Goal: Task Accomplishment & Management: Manage account settings

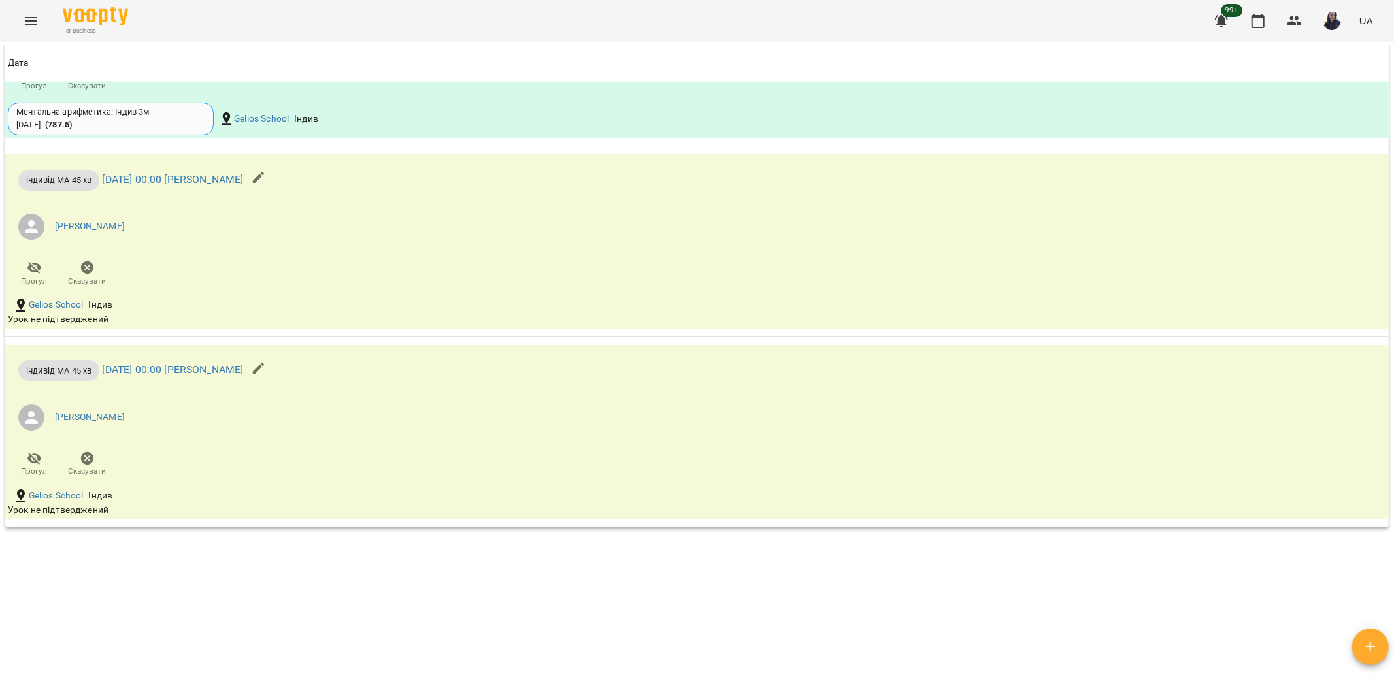
scroll to position [1962, 0]
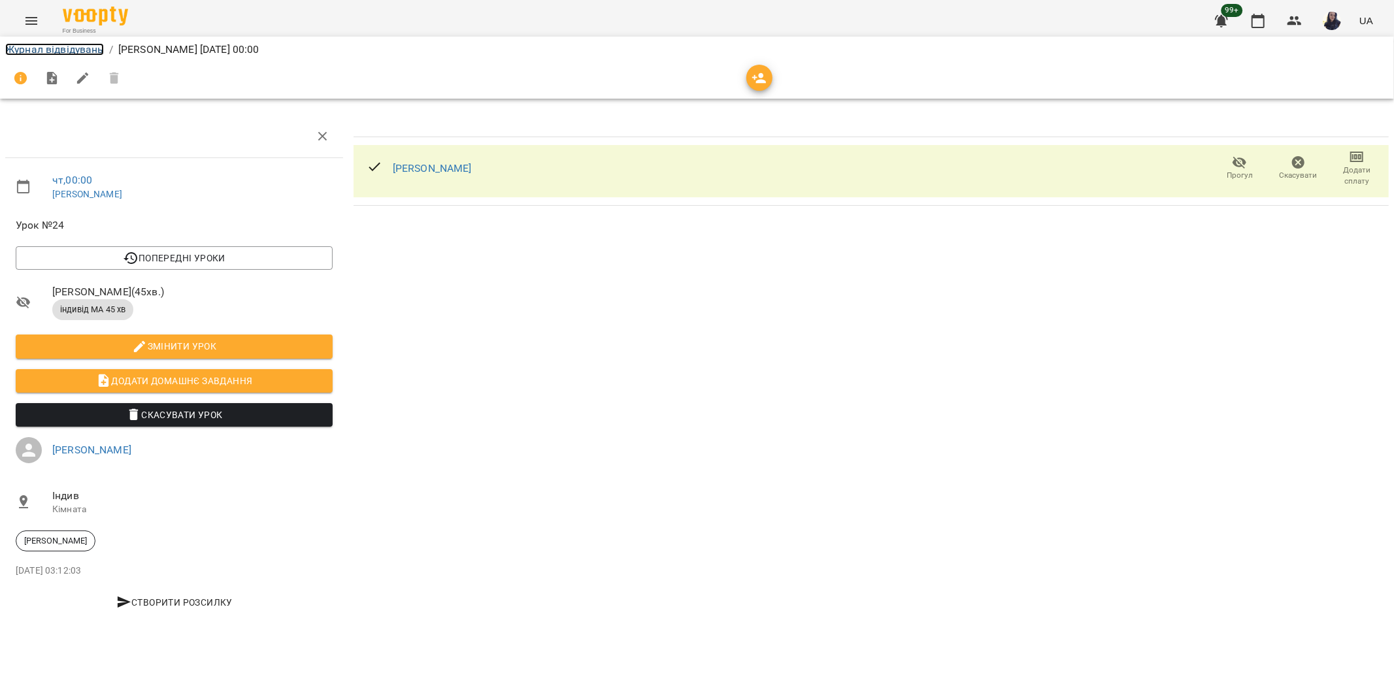
click at [83, 50] on link "Журнал відвідувань" at bounding box center [54, 49] width 99 height 12
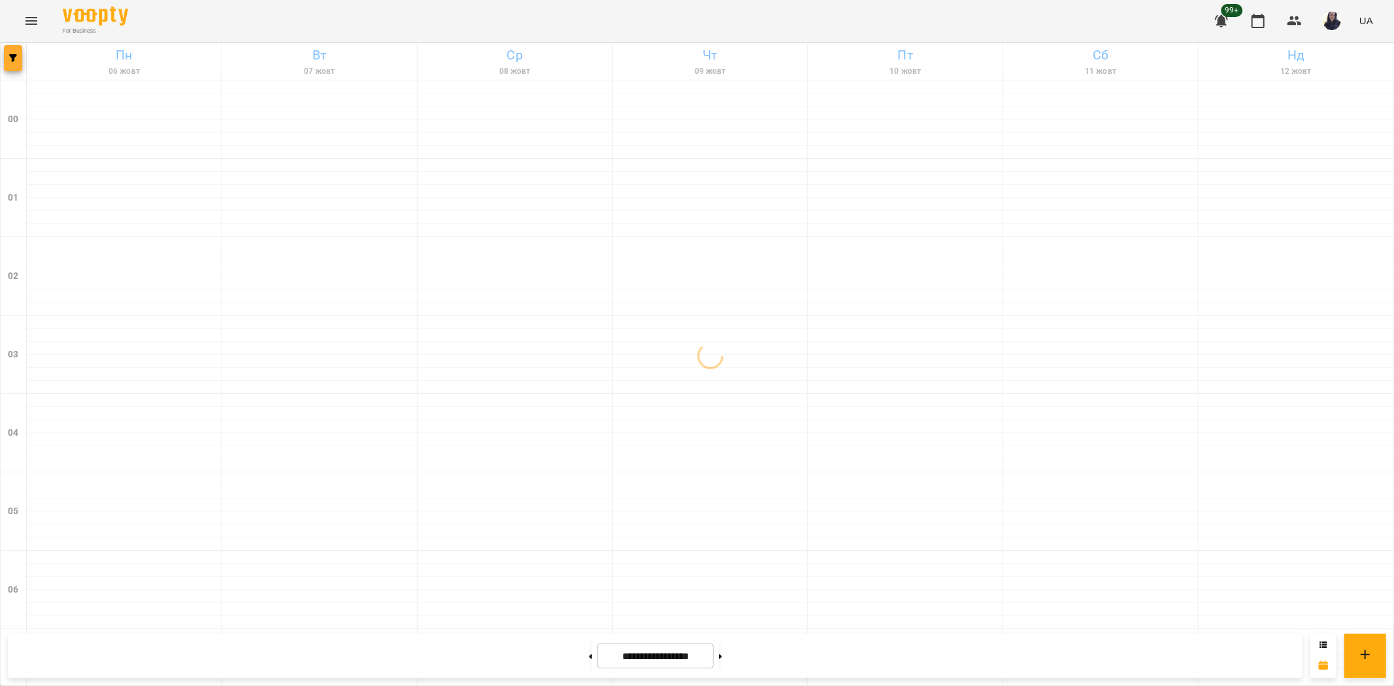
click at [15, 56] on icon "button" at bounding box center [13, 58] width 8 height 8
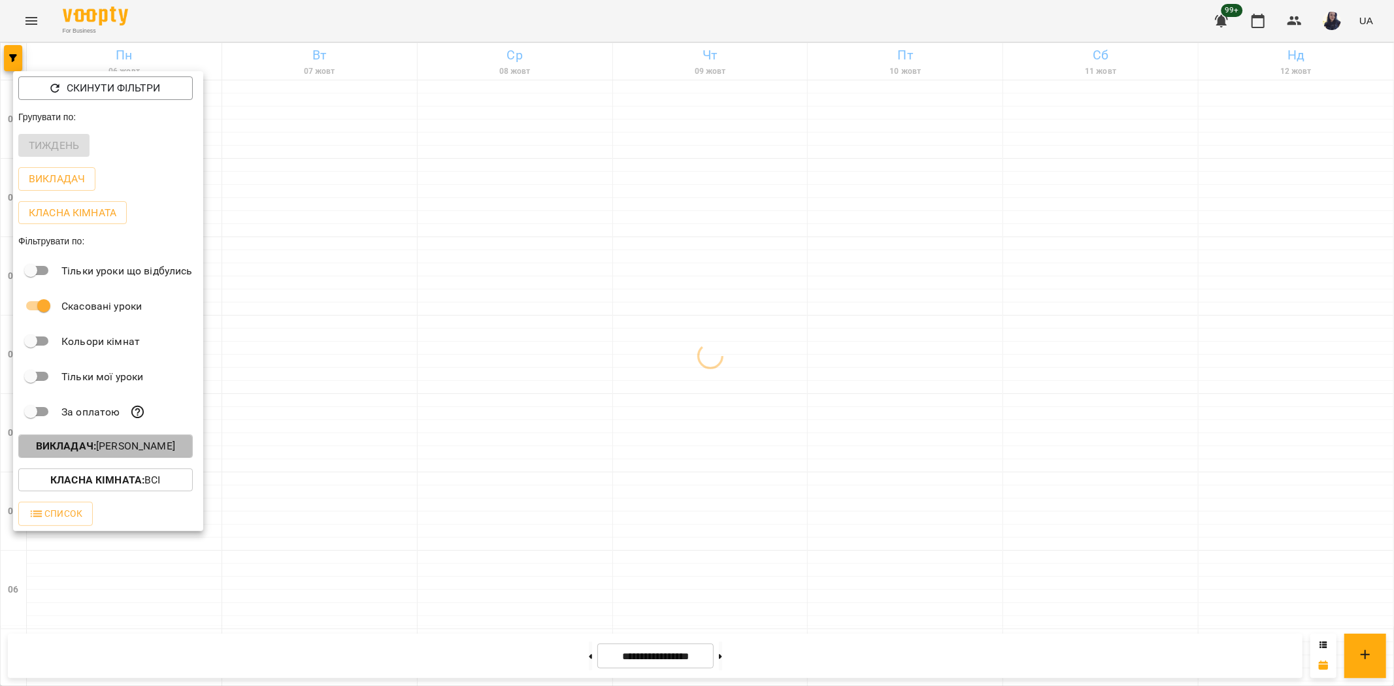
click at [108, 448] on p "Викладач : Литвин Галина" at bounding box center [105, 447] width 139 height 16
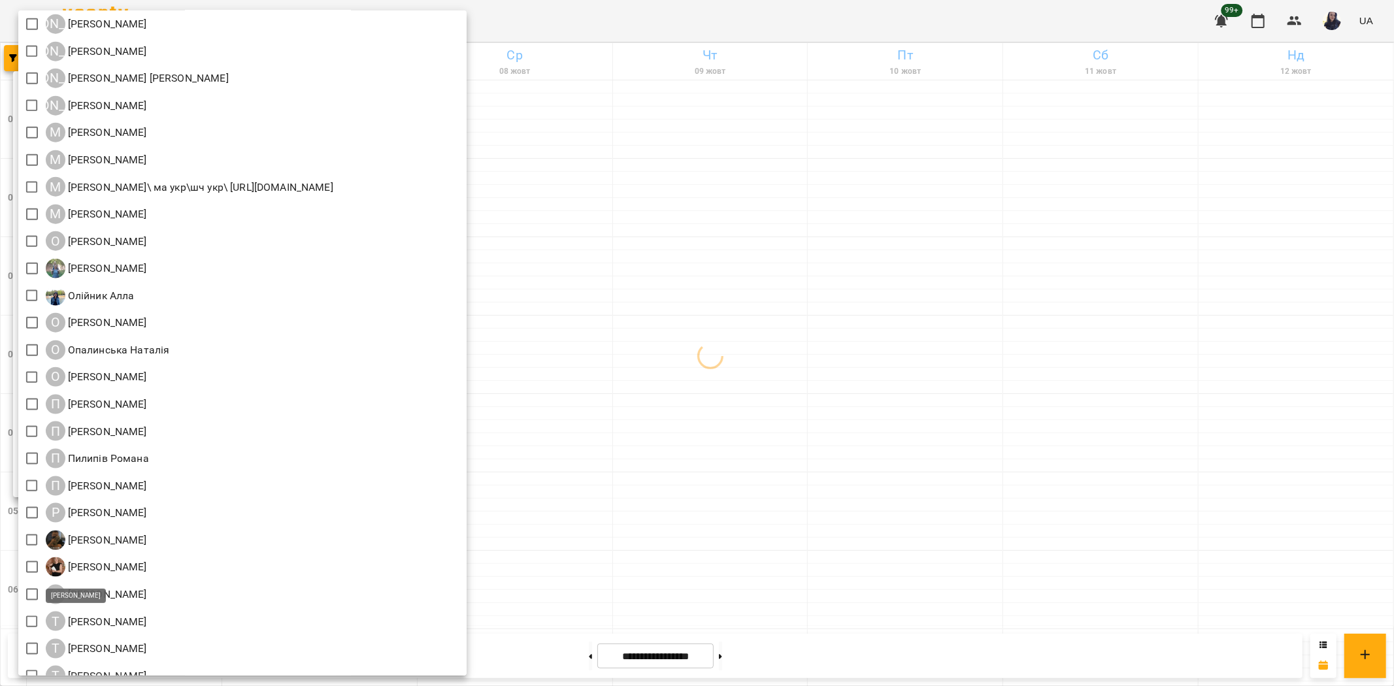
scroll to position [1234, 0]
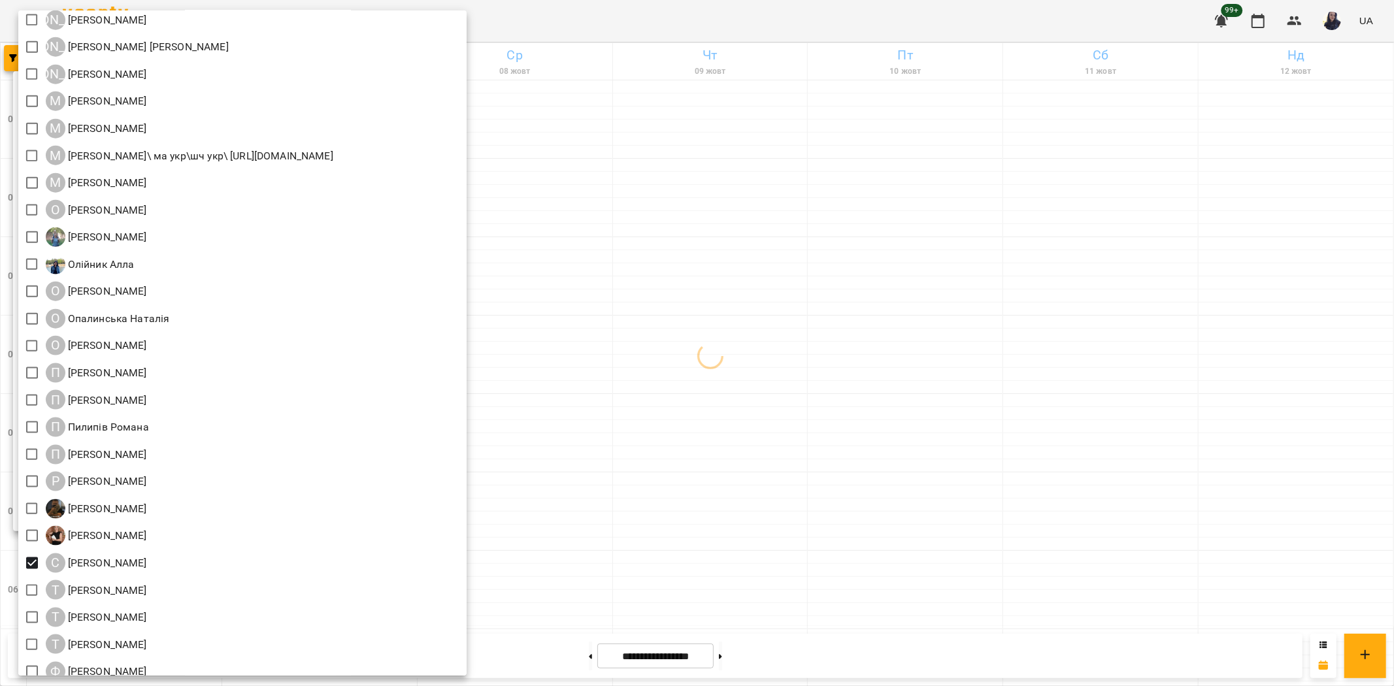
click at [826, 28] on div at bounding box center [697, 343] width 1394 height 686
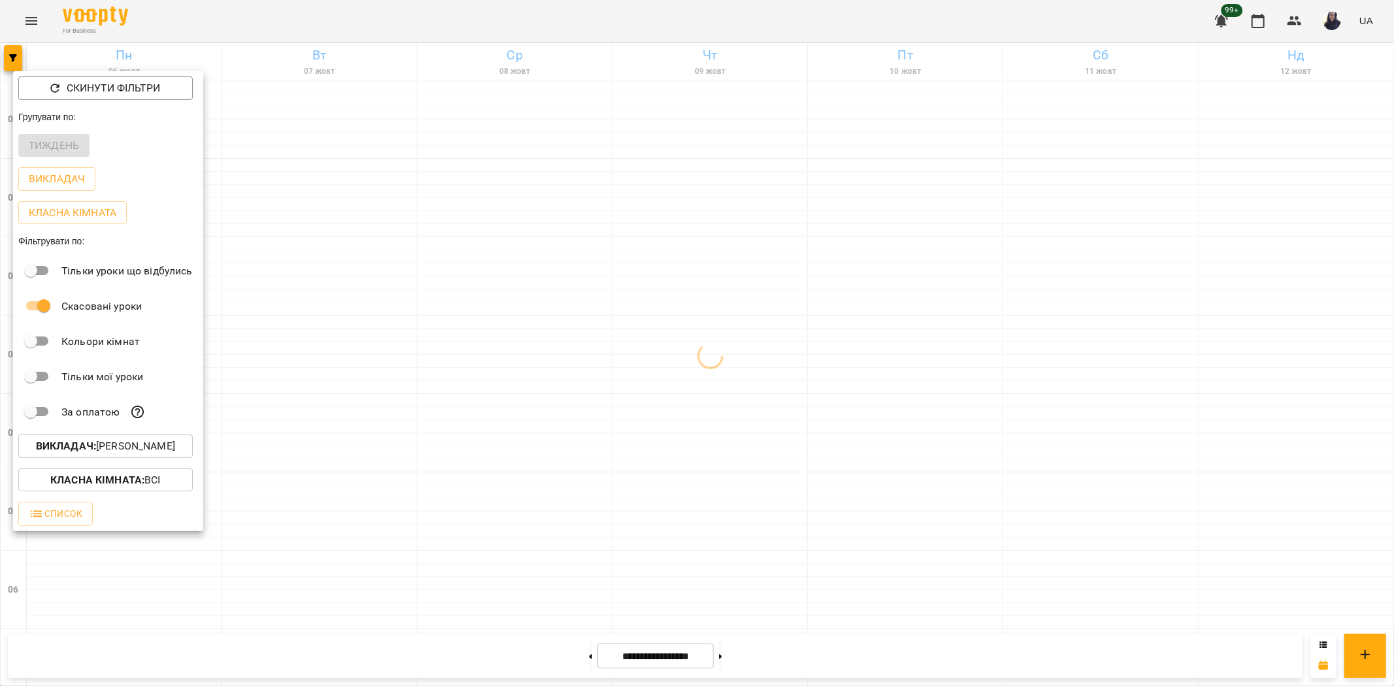
click at [659, 27] on div at bounding box center [697, 343] width 1394 height 686
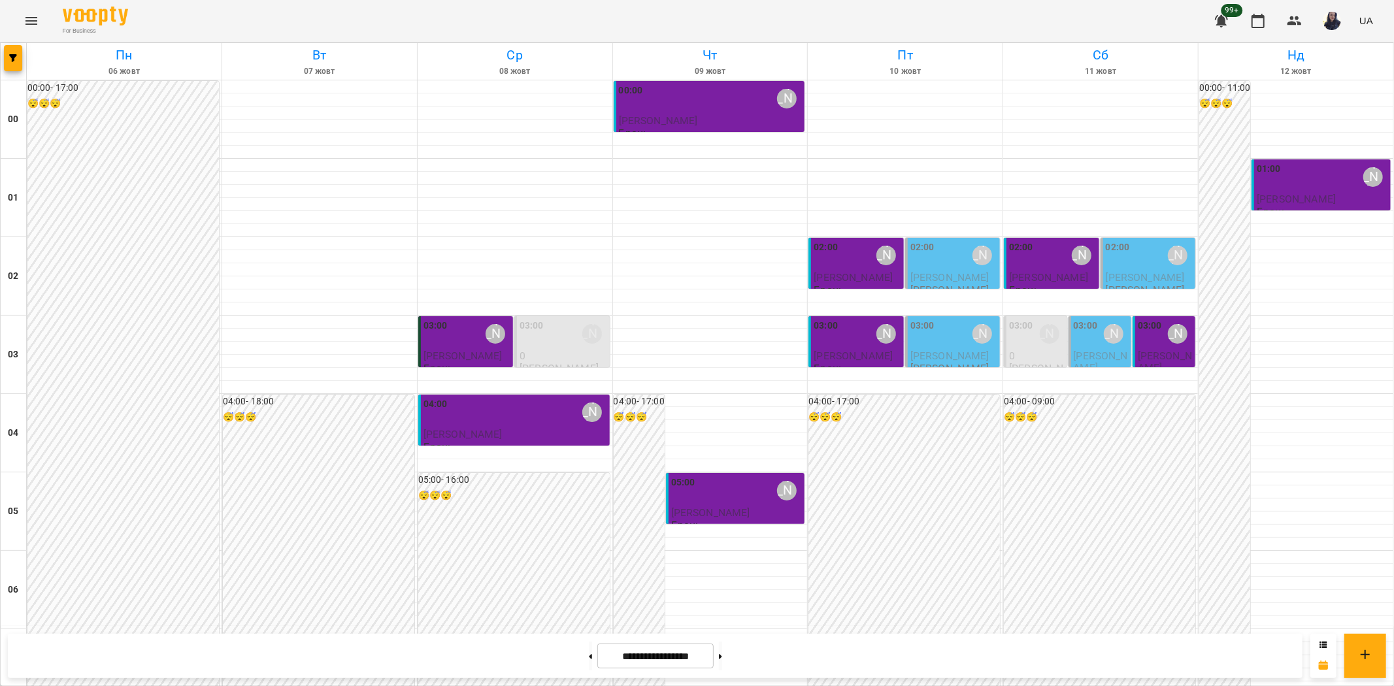
scroll to position [654, 0]
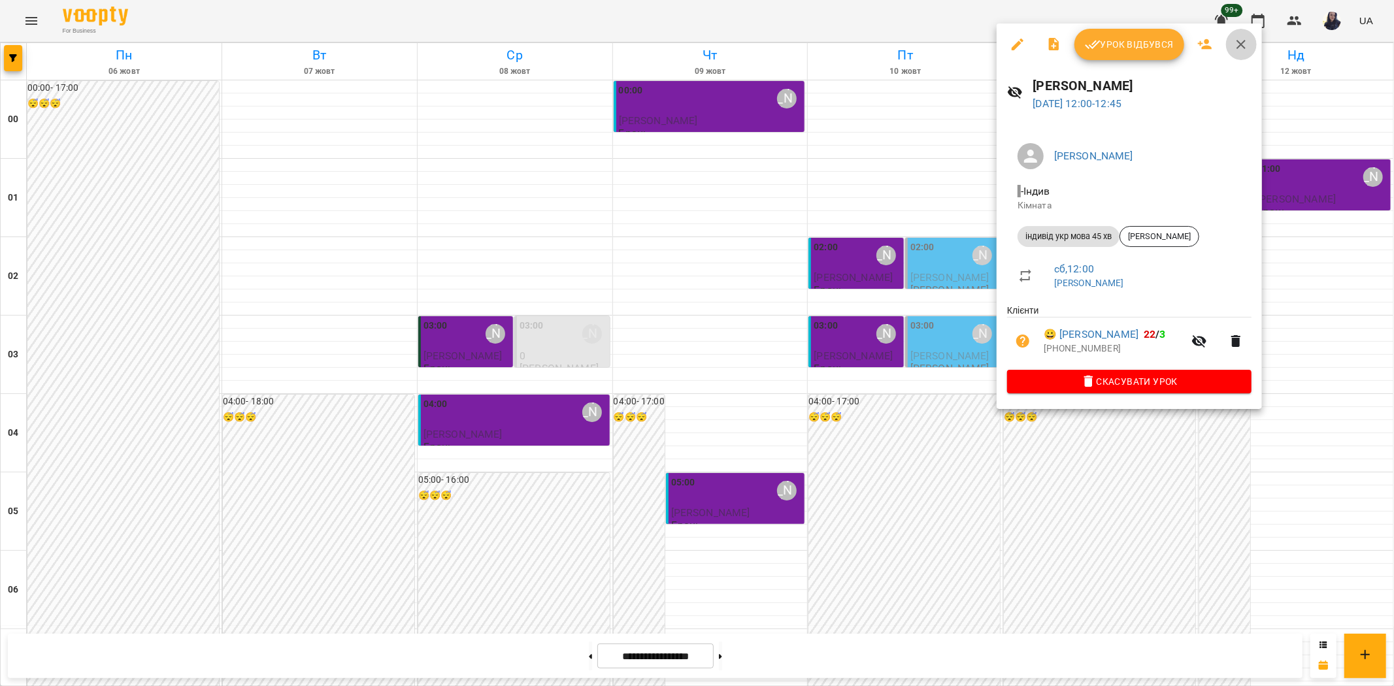
drag, startPoint x: 1245, startPoint y: 48, endPoint x: 378, endPoint y: 169, distance: 875.8
click at [1245, 48] on icon "button" at bounding box center [1241, 45] width 16 height 16
